Goal: Task Accomplishment & Management: Use online tool/utility

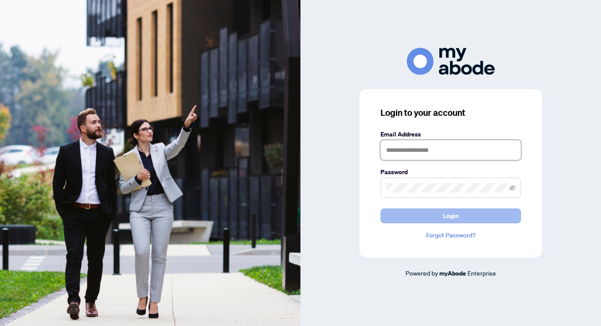
type input "**********"
click at [426, 221] on button "Login" at bounding box center [450, 216] width 140 height 15
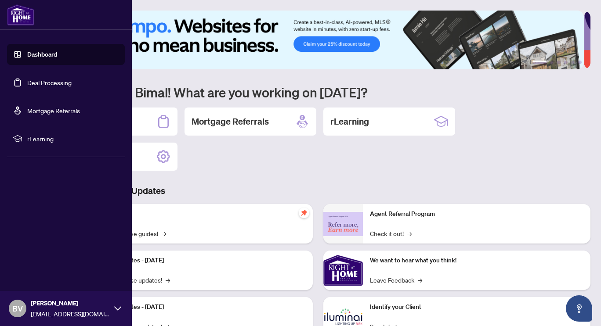
click at [49, 82] on link "Deal Processing" at bounding box center [49, 83] width 44 height 8
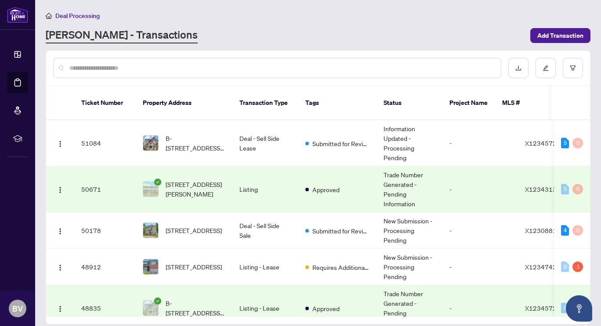
click at [421, 66] on input "text" at bounding box center [281, 68] width 424 height 10
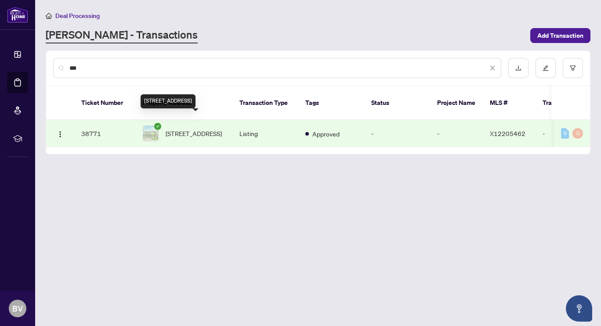
type input "***"
click at [204, 129] on span "[STREET_ADDRESS]" at bounding box center [193, 134] width 56 height 10
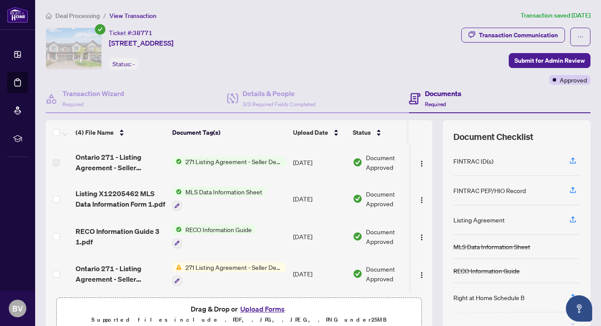
click at [327, 62] on div "Ticket #: 38771 [STREET_ADDRESS] Status: -" at bounding box center [252, 49] width 412 height 42
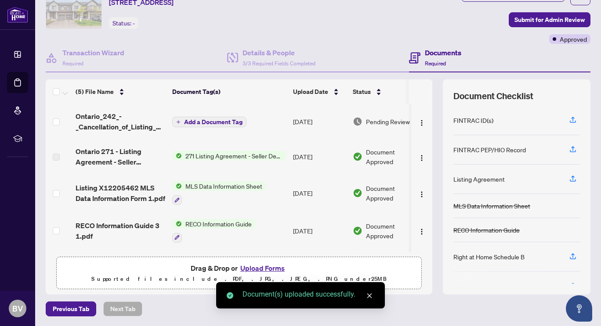
click at [211, 122] on span "Add a Document Tag" at bounding box center [213, 122] width 58 height 6
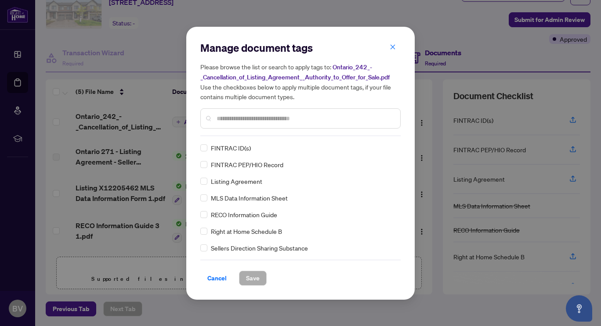
click at [233, 134] on div "Manage document tags Please browse the list or search to apply tags to: Ontario…" at bounding box center [300, 88] width 200 height 95
click at [240, 122] on input "text" at bounding box center [304, 119] width 176 height 10
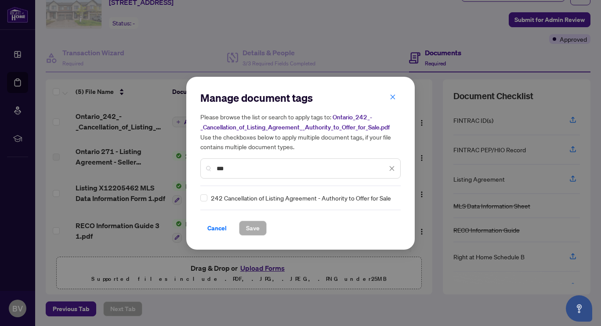
type input "***"
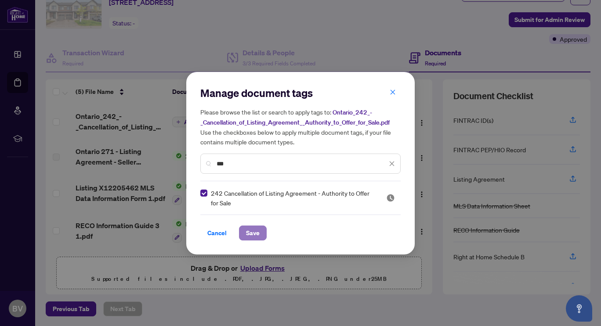
click at [258, 235] on span "Save" at bounding box center [253, 233] width 14 height 14
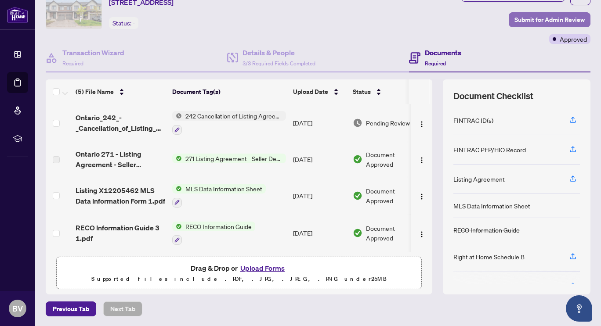
click at [523, 15] on span "Submit for Admin Review" at bounding box center [549, 20] width 70 height 14
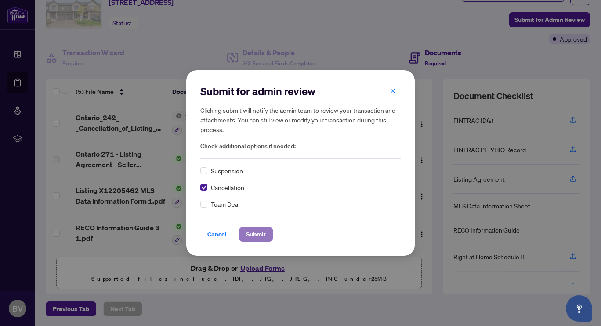
click at [251, 233] on span "Submit" at bounding box center [256, 234] width 20 height 14
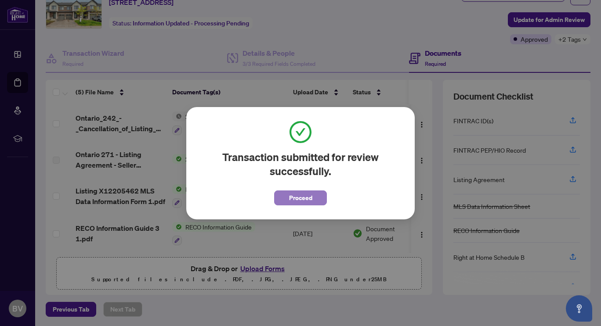
click at [292, 202] on span "Proceed" at bounding box center [300, 198] width 23 height 14
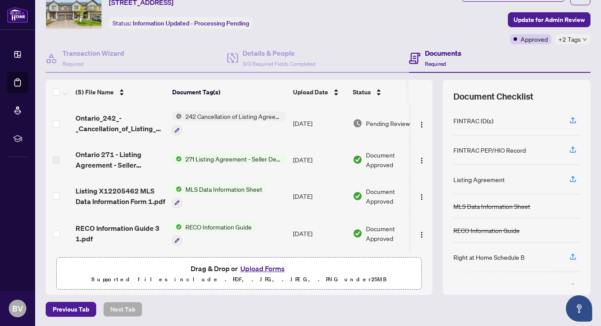
click at [342, 18] on div "Ticket #: 38771 [STREET_ADDRESS] Status: Information Updated - Processing Pendi…" at bounding box center [252, 8] width 412 height 42
